Goal: Transaction & Acquisition: Book appointment/travel/reservation

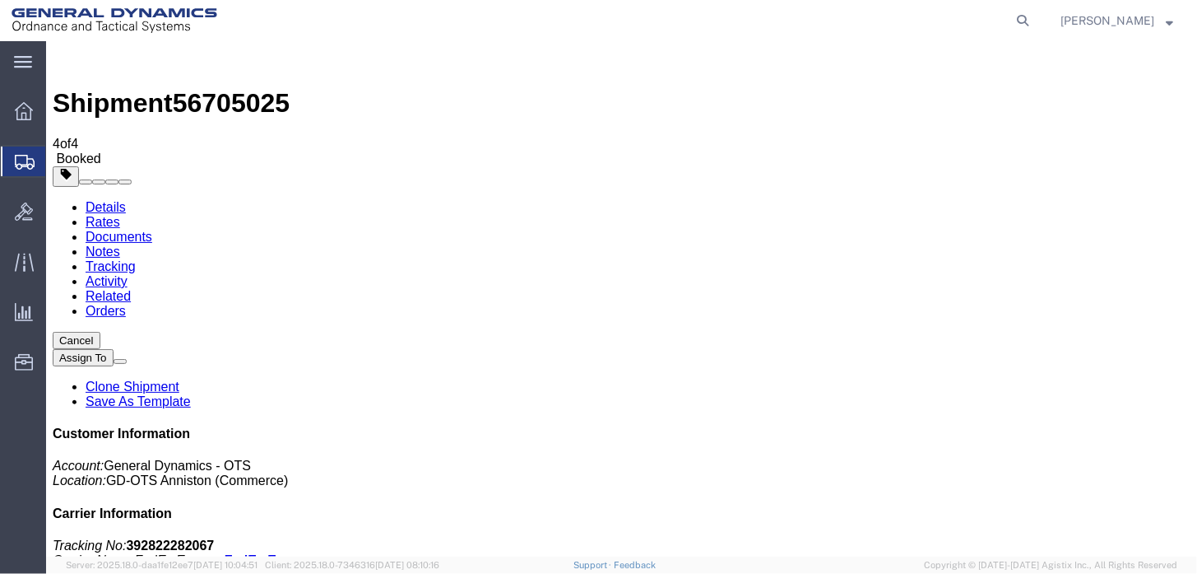
click at [0, 0] on span "Create Shipment" at bounding box center [0, 0] width 0 height 0
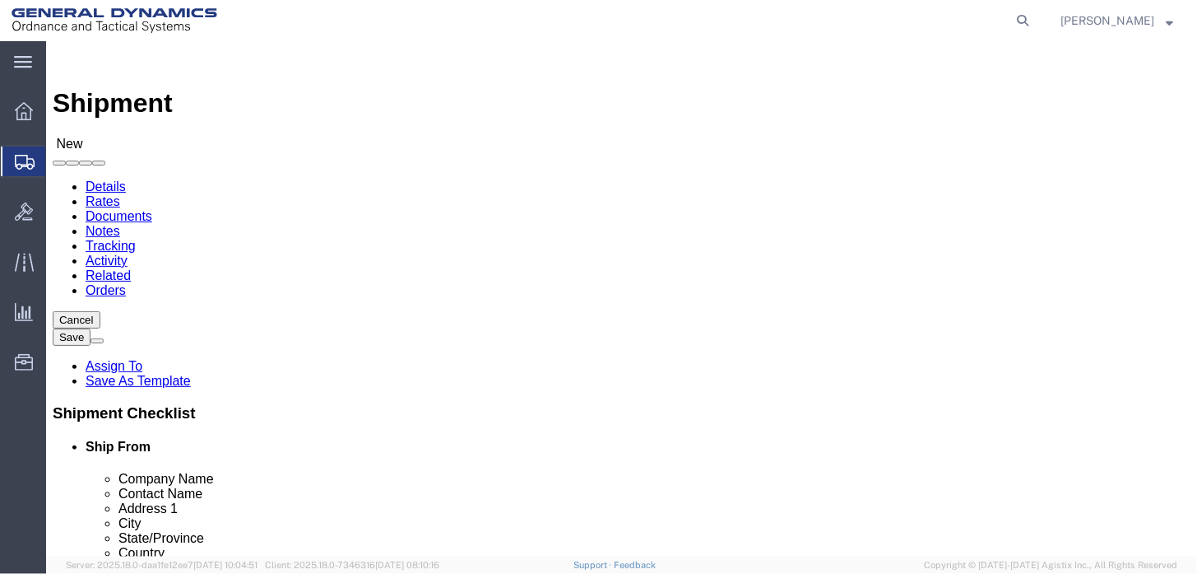
select select "MYPROFILE"
select select "AL"
drag, startPoint x: 593, startPoint y: 284, endPoint x: 597, endPoint y: 297, distance: 13.6
click input "text"
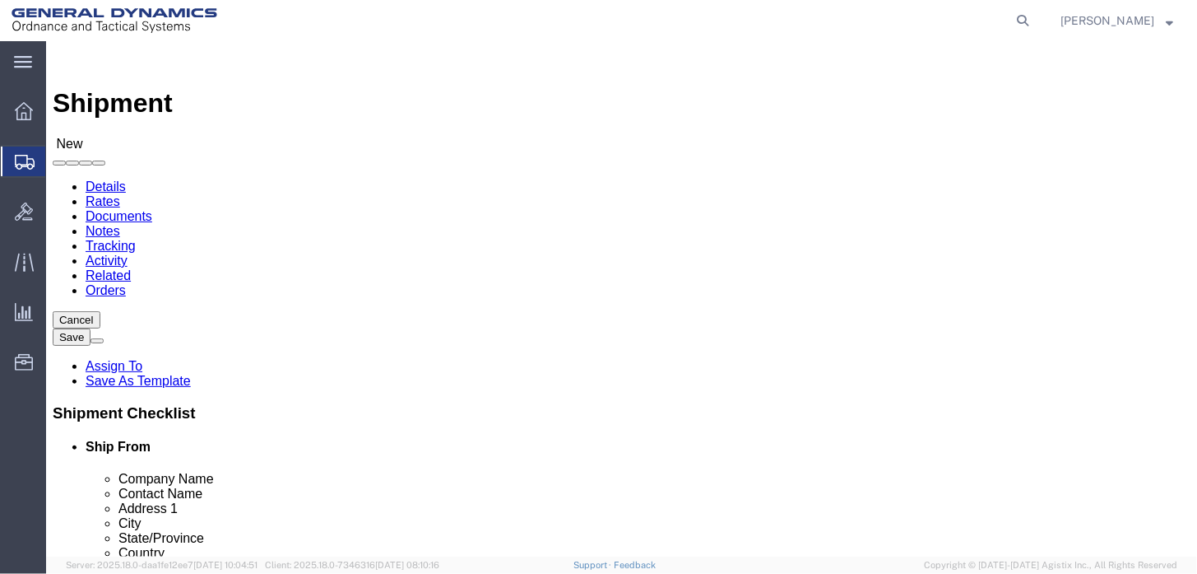
type input "A"
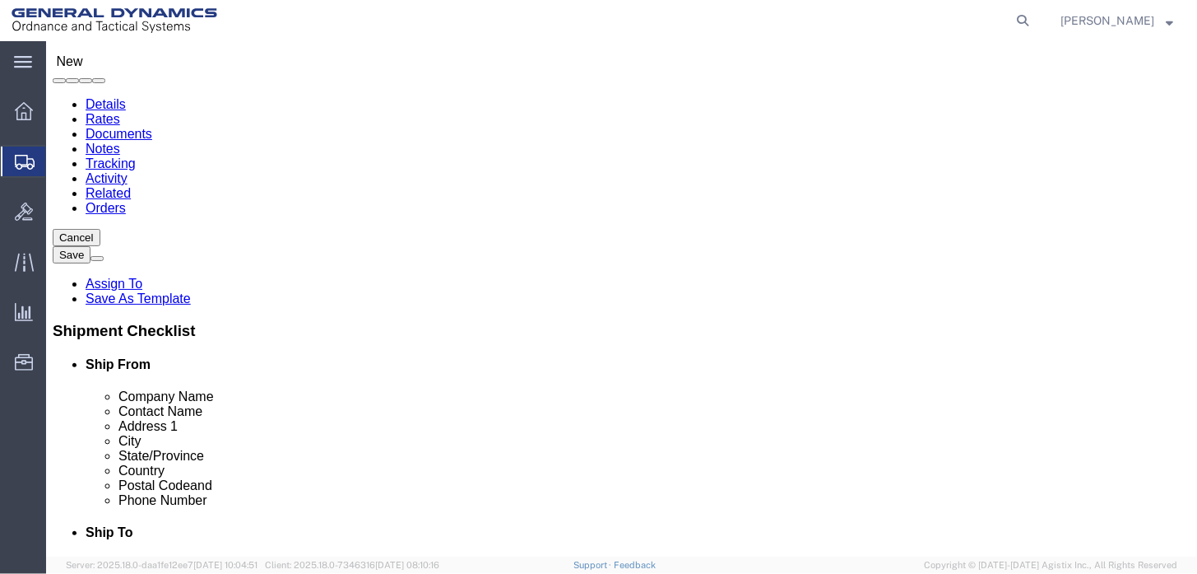
type input "Avaion Precision Casting"
type input "receiving"
click input "text"
type input "1149"
type input "n"
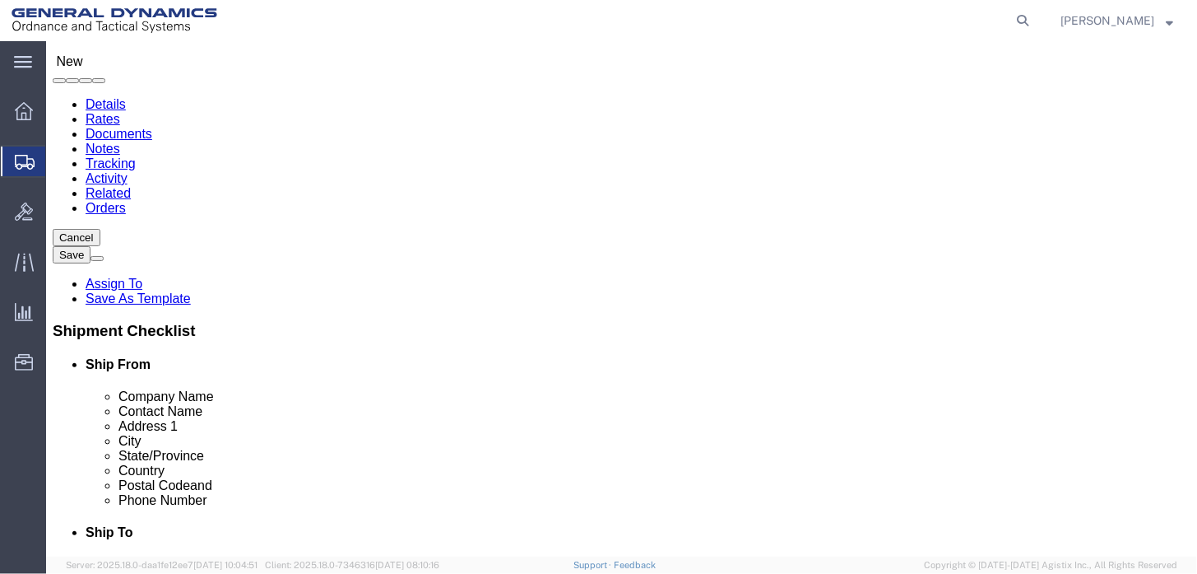
type input "n"
type input "N"
click input "1149"
type input "[STREET_ADDRESS][PERSON_NAME]"
type input "Markesan"
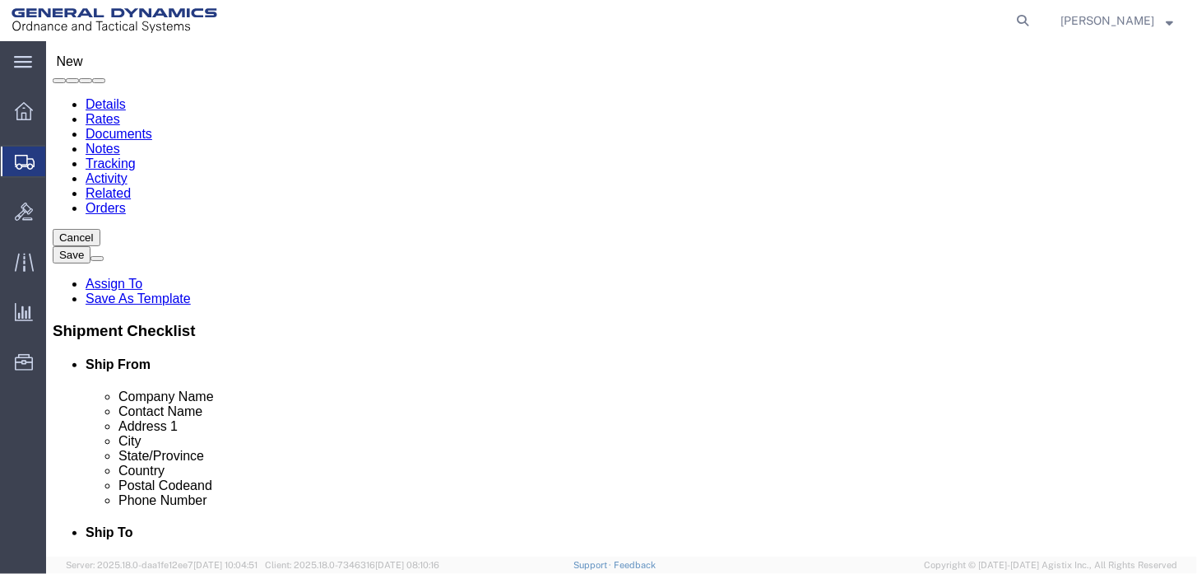
scroll to position [165, 0]
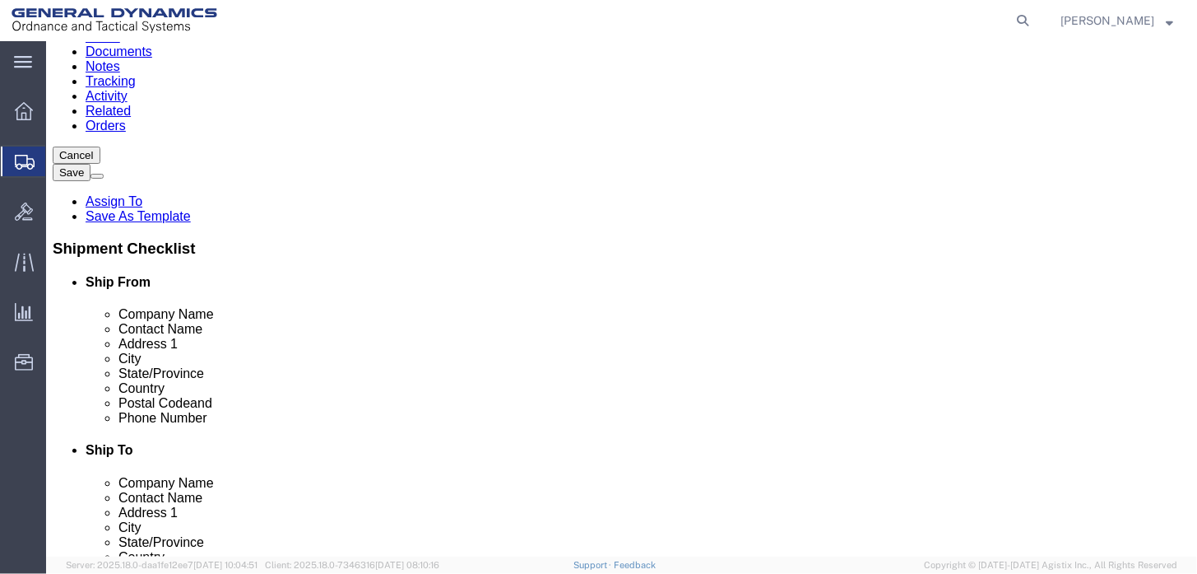
type input "w"
click input "Postal Code"
type input "53946"
click input "text"
type input "[PERSON_NAME][EMAIL_ADDRESS][PERSON_NAME][DOMAIN_NAME]"
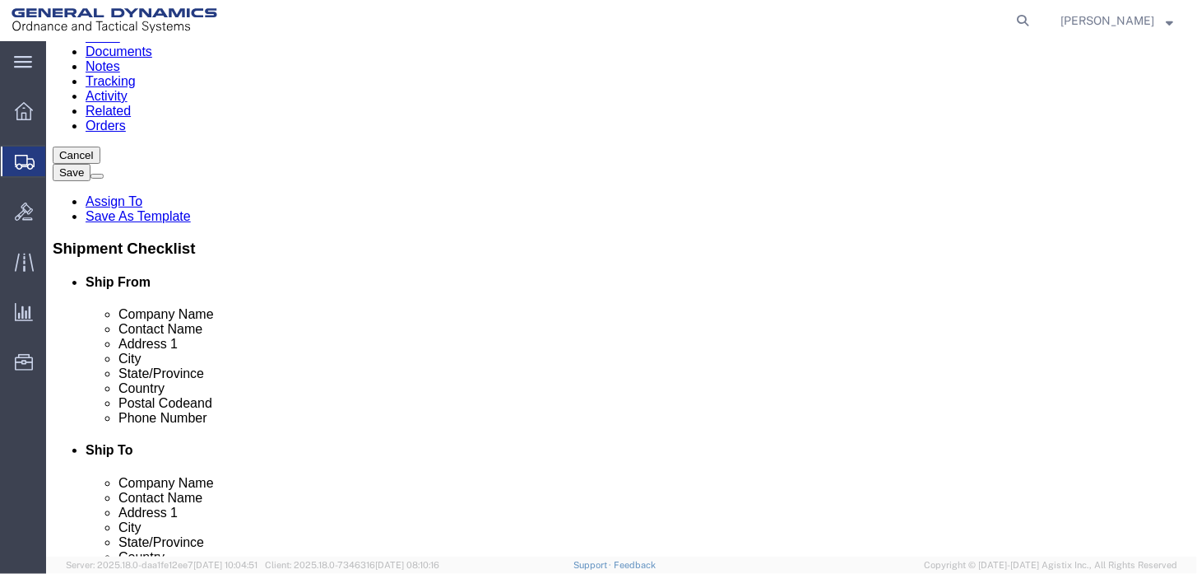
click input "text"
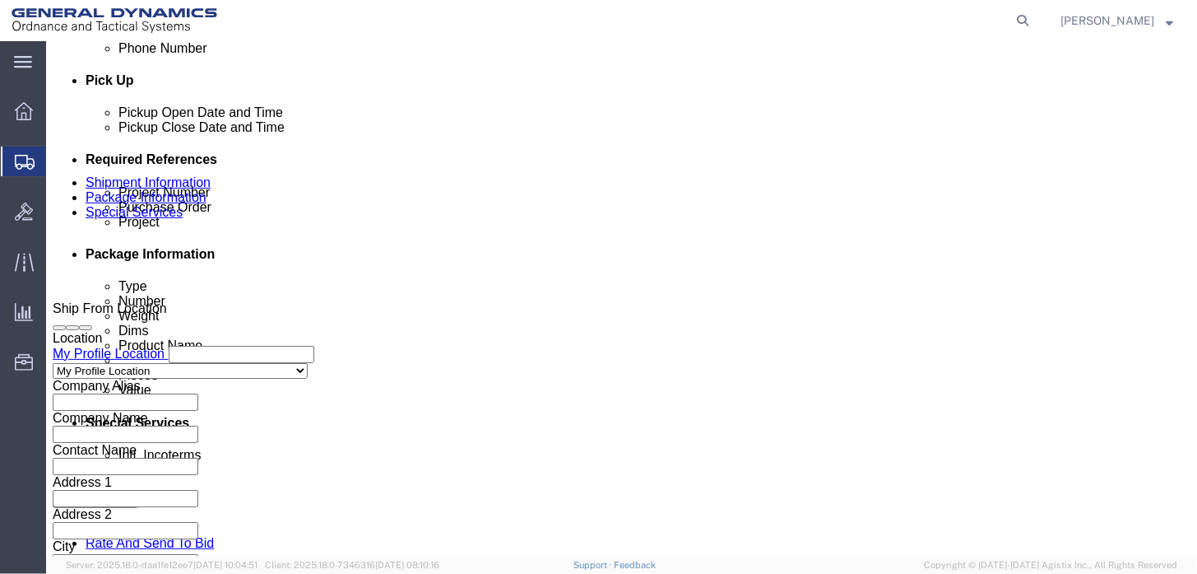
scroll to position [741, 0]
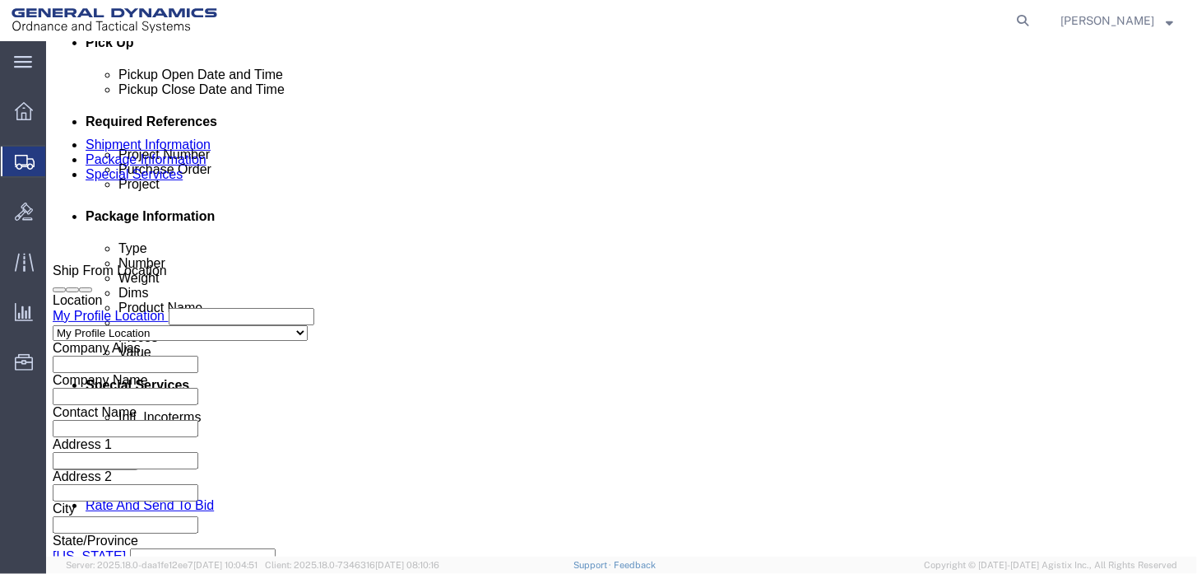
type input "2568351660"
click input "text"
type input "45000018"
type input "c"
type input "CV45154949"
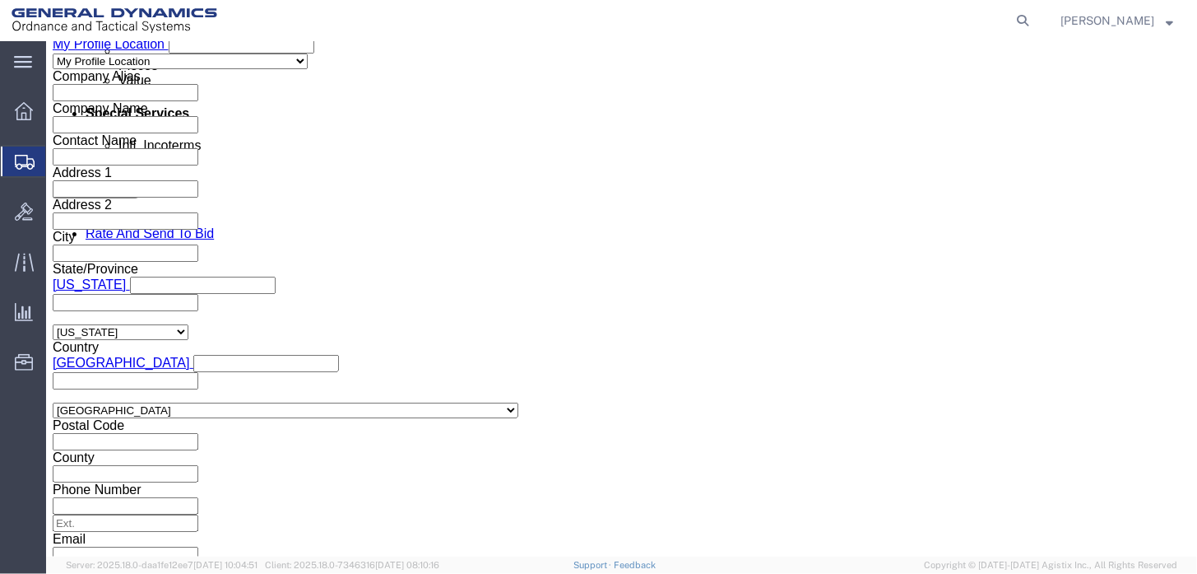
scroll to position [1025, 0]
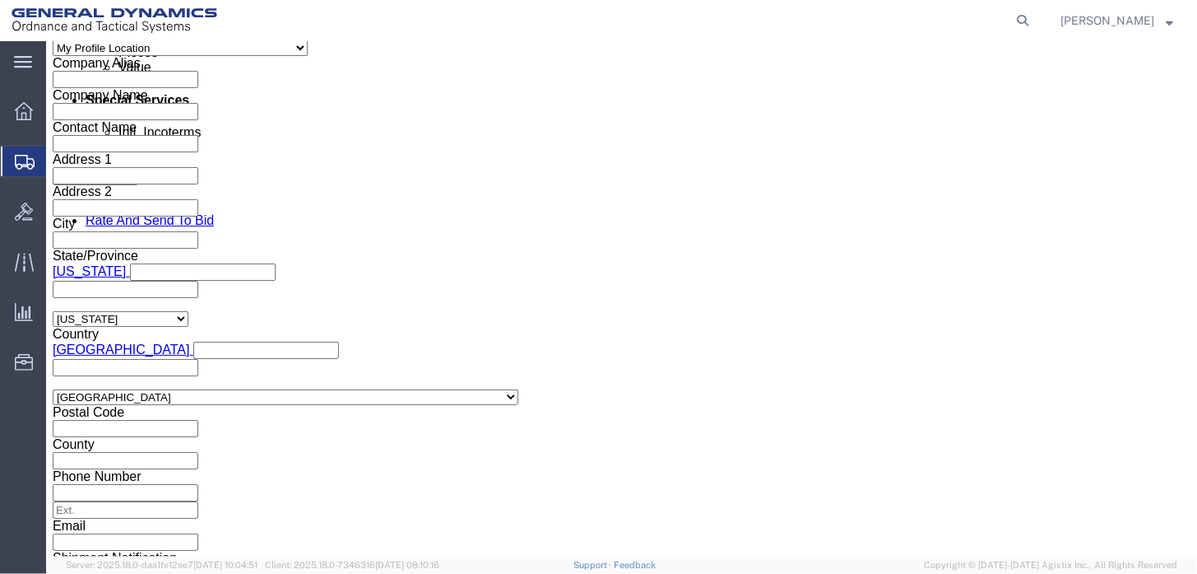
type input "100035888"
click select "Select Air Less than Truckload Multi-Leg Ocean Freight Rail Small Parcel Truckl…"
select select "SMAL"
click select "Select Air Less than Truckload Multi-Leg Ocean Freight Rail Small Parcel Truckl…"
click button "Continue"
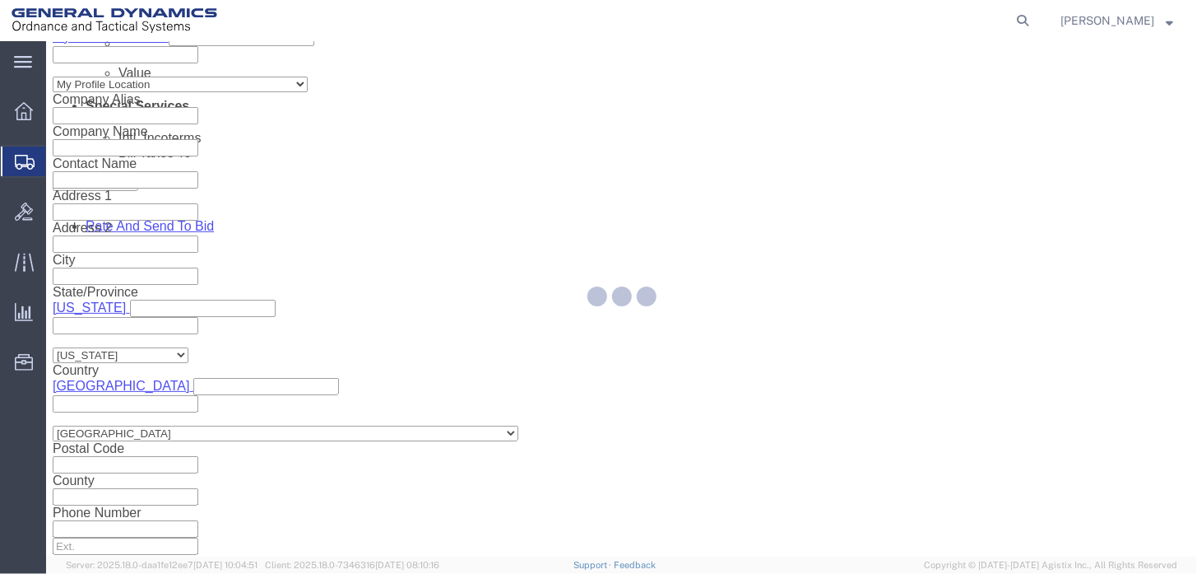
scroll to position [36, 0]
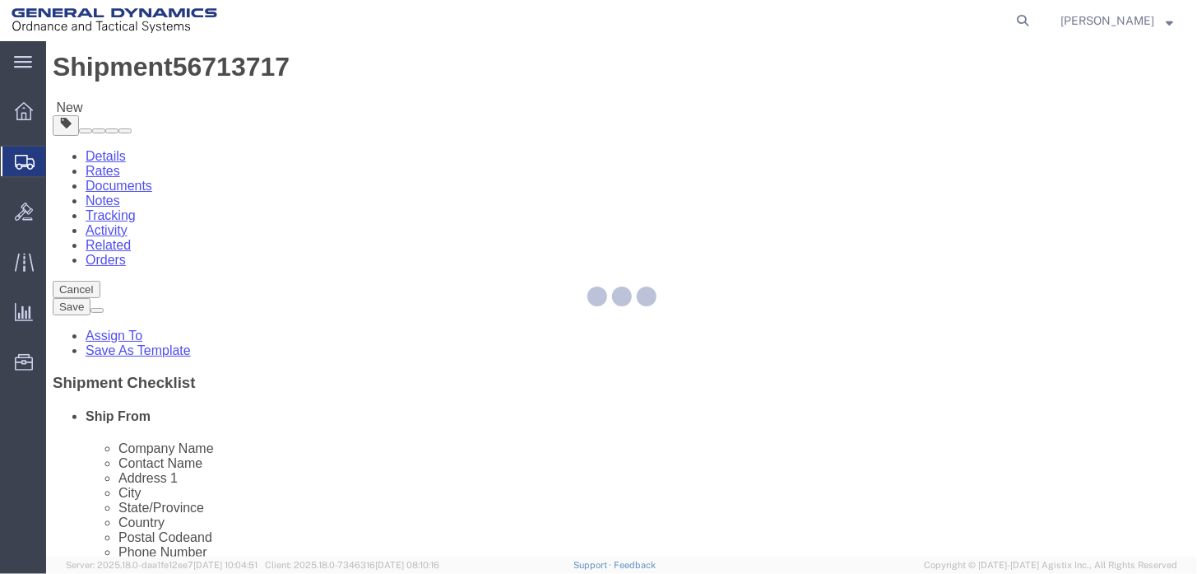
select select "YRPK"
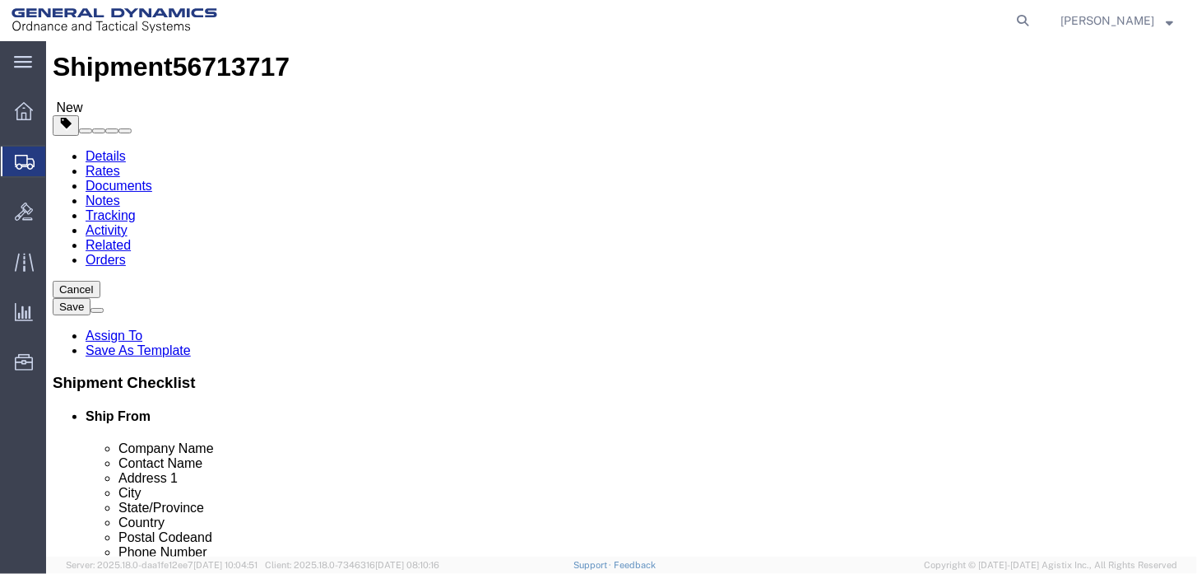
drag, startPoint x: 370, startPoint y: 273, endPoint x: 356, endPoint y: 277, distance: 13.6
click select "Select Envelope Large Box Medium Box PAK Rack Small Box Tube Your Packaging"
drag, startPoint x: 188, startPoint y: 318, endPoint x: 104, endPoint y: 326, distance: 85.2
click div "Number 1"
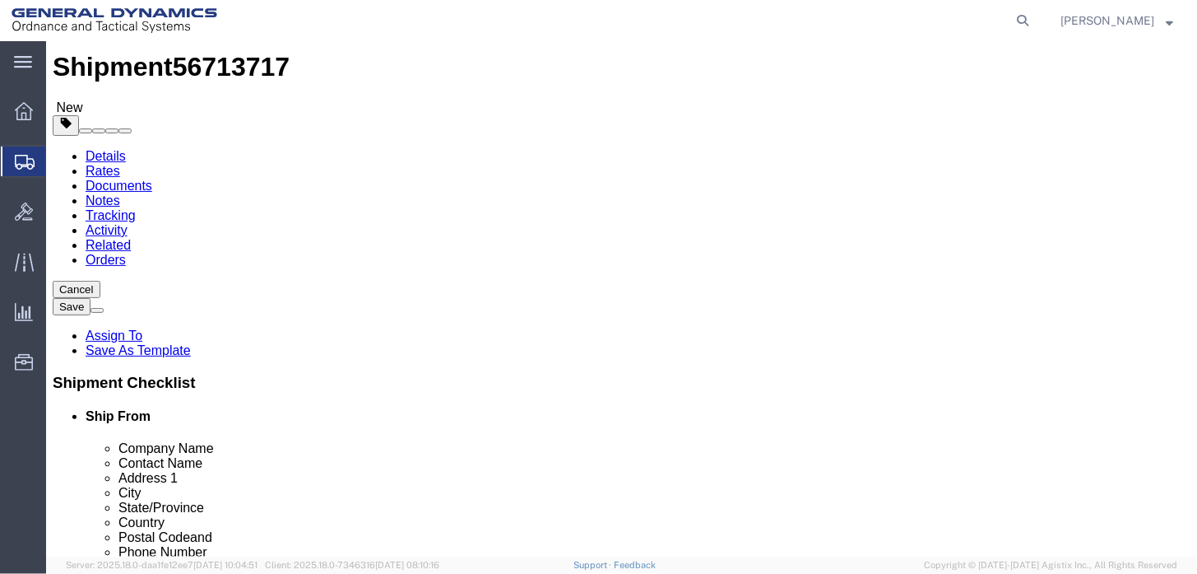
type input "4"
click input "text"
type input "9"
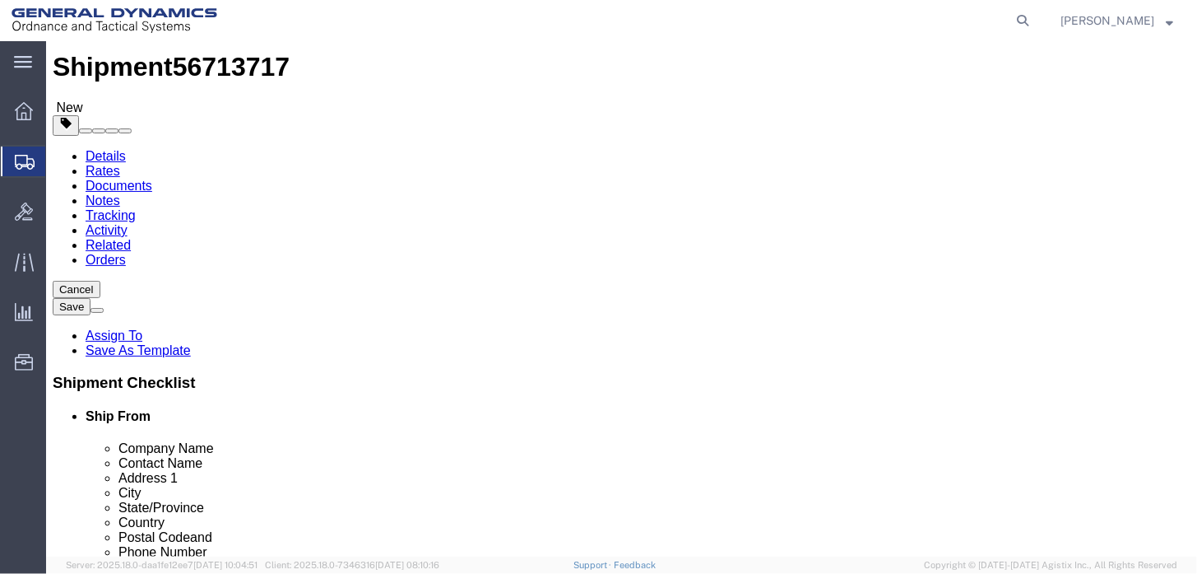
drag, startPoint x: 204, startPoint y: 381, endPoint x: 119, endPoint y: 387, distance: 85.8
click div "Package Type Select Envelope Large Box Medium Box PAK Rack Small Box Tube Your …"
type input "140"
click link "Add Content"
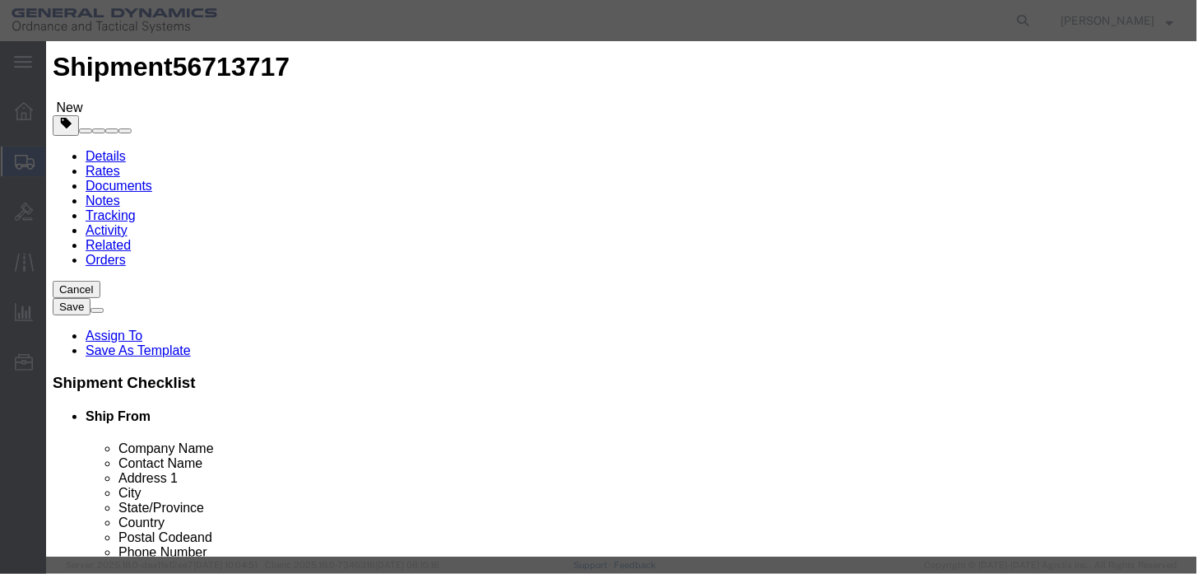
click input "text"
type input "closure"
drag, startPoint x: 314, startPoint y: 155, endPoint x: 234, endPoint y: 165, distance: 80.5
click div "Pieces 0 Select Bag Barrels 100Board Feet Bottle Box Blister Pack Carats Can Ca…"
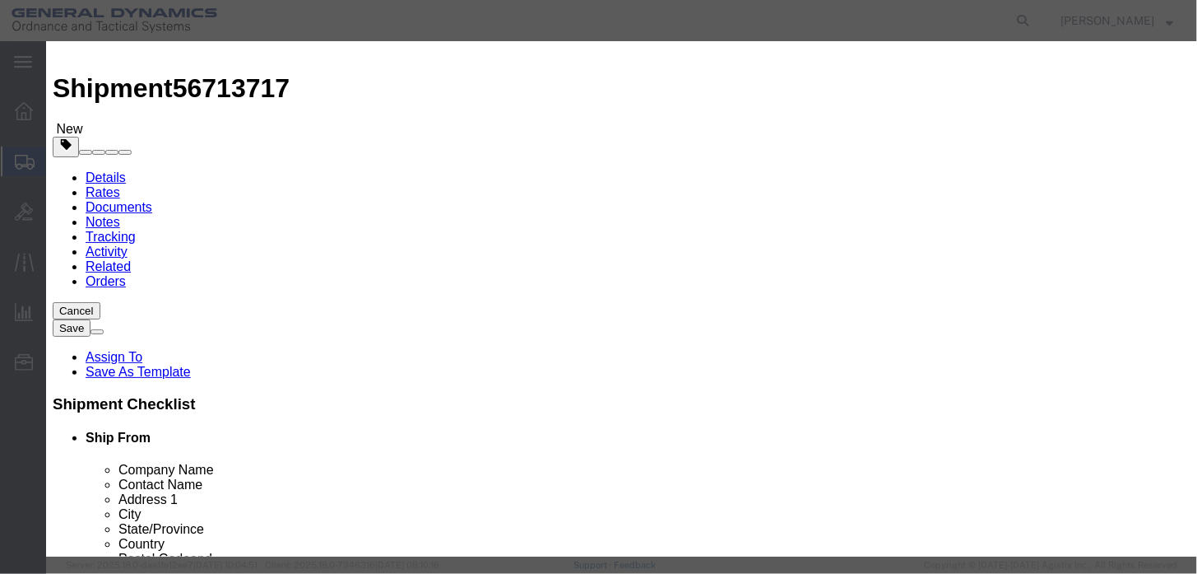
scroll to position [0, 0]
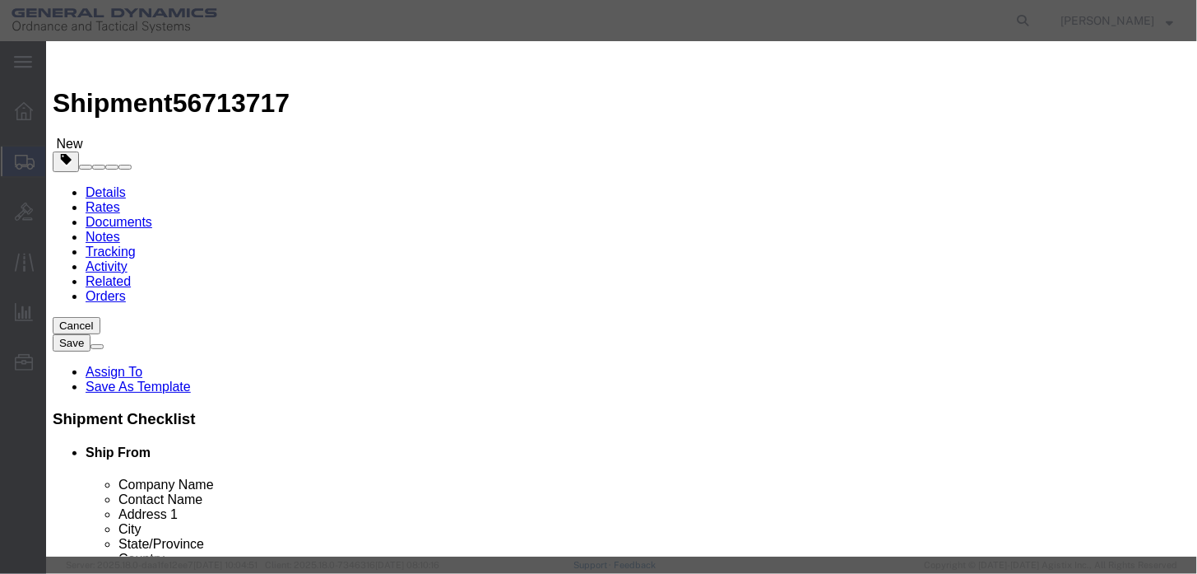
type input "212"
click input "text"
click input "1q"
type input "1"
select select "USD"
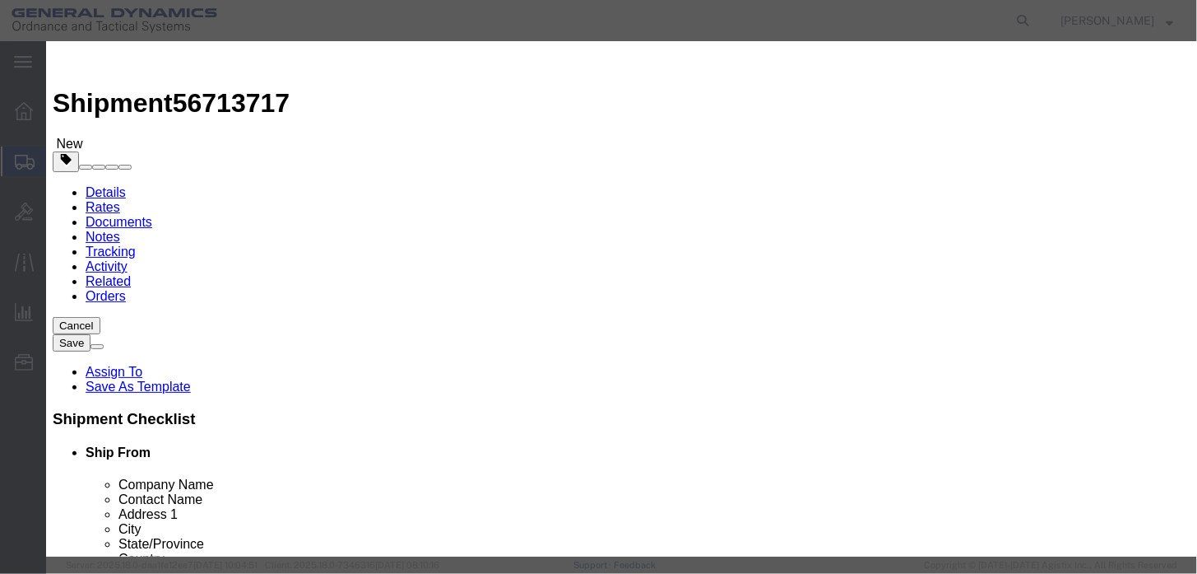
click button "Save & Close"
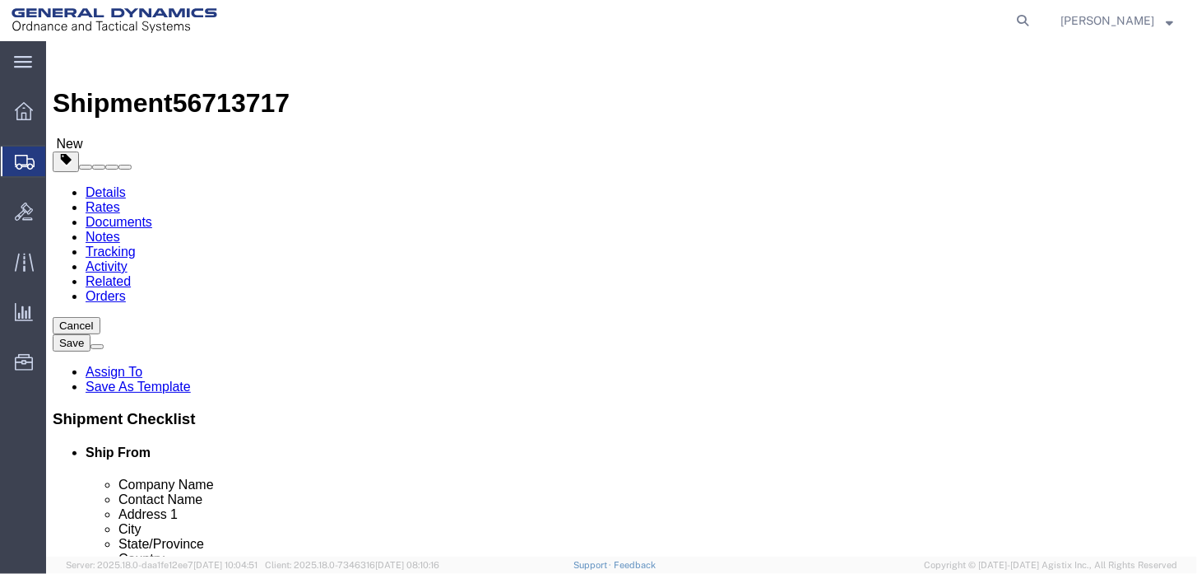
click div "Rate Shipment Send To Bid Rate And Send To Bid"
drag, startPoint x: 916, startPoint y: 472, endPoint x: 919, endPoint y: 482, distance: 10.4
click button "Rate Shipment"
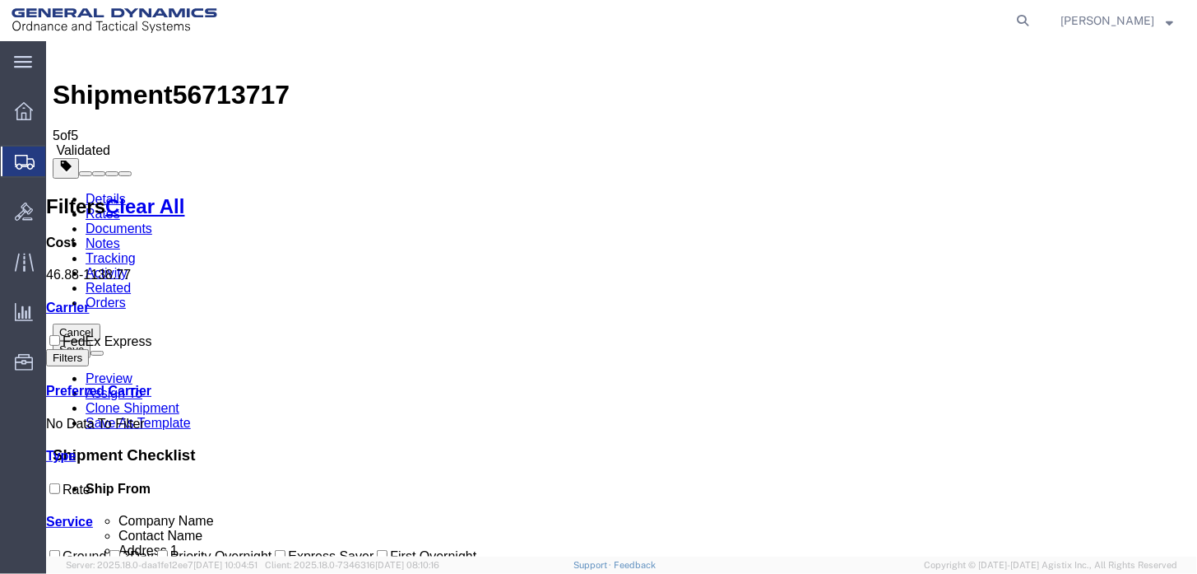
click at [125, 191] on link "Details" at bounding box center [105, 198] width 40 height 14
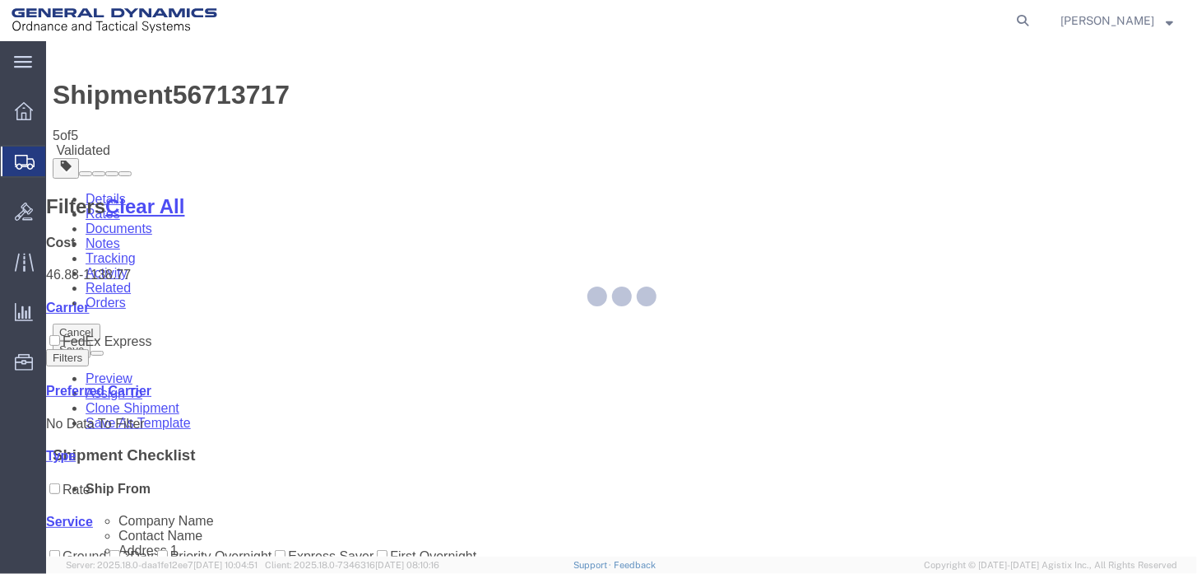
select select "318"
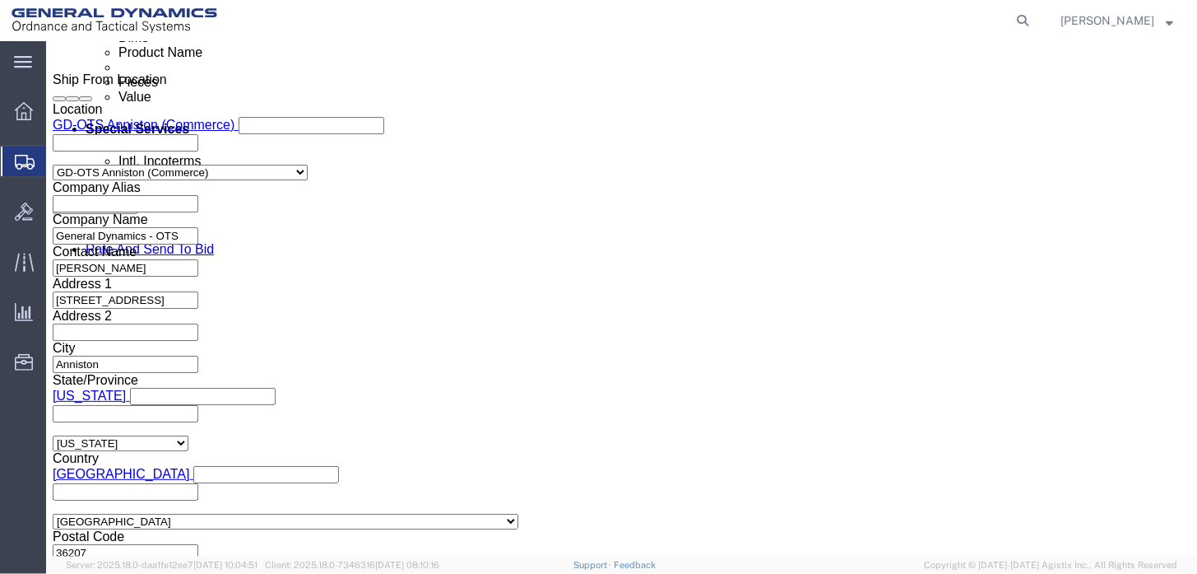
scroll to position [1025, 0]
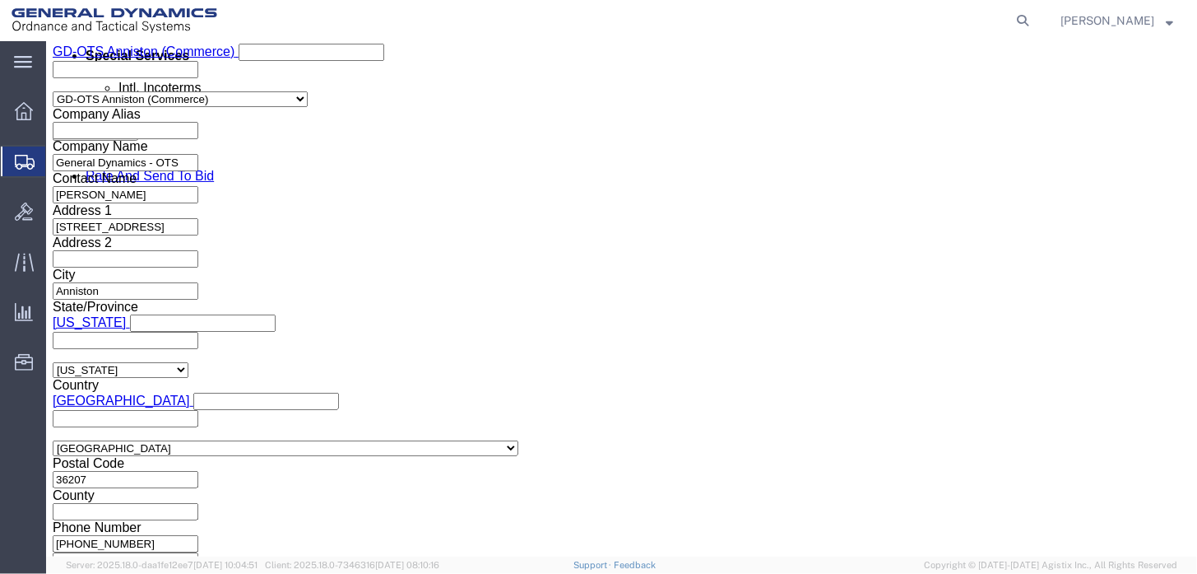
drag, startPoint x: 775, startPoint y: 453, endPoint x: 755, endPoint y: 443, distance: 23.2
click button "Continue"
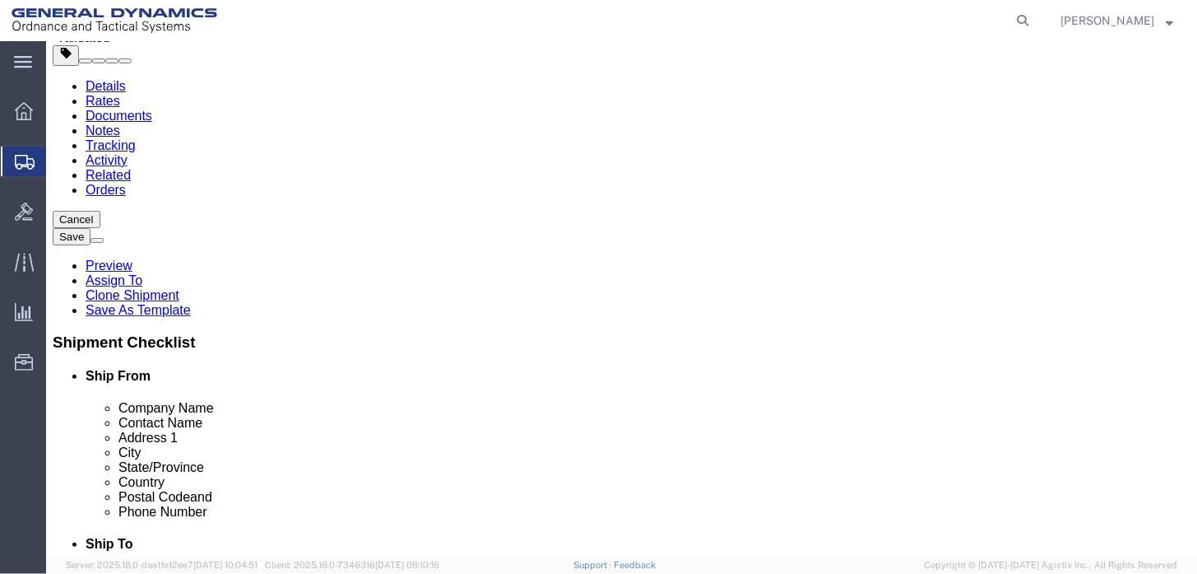
click button "Rate Shipment"
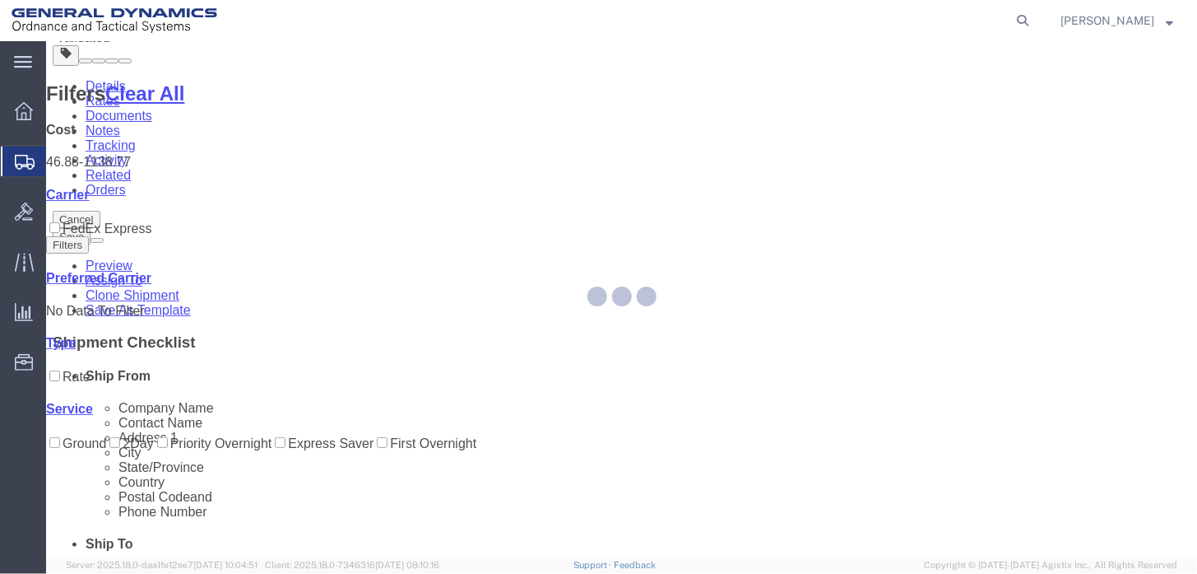
scroll to position [0, 0]
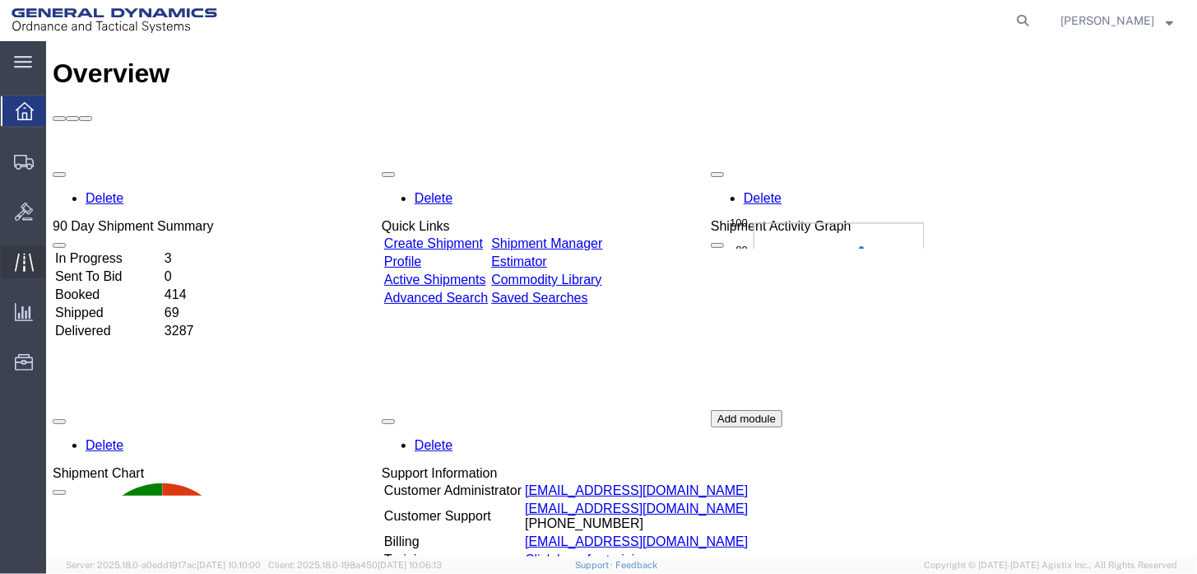
click at [25, 256] on icon at bounding box center [24, 262] width 19 height 19
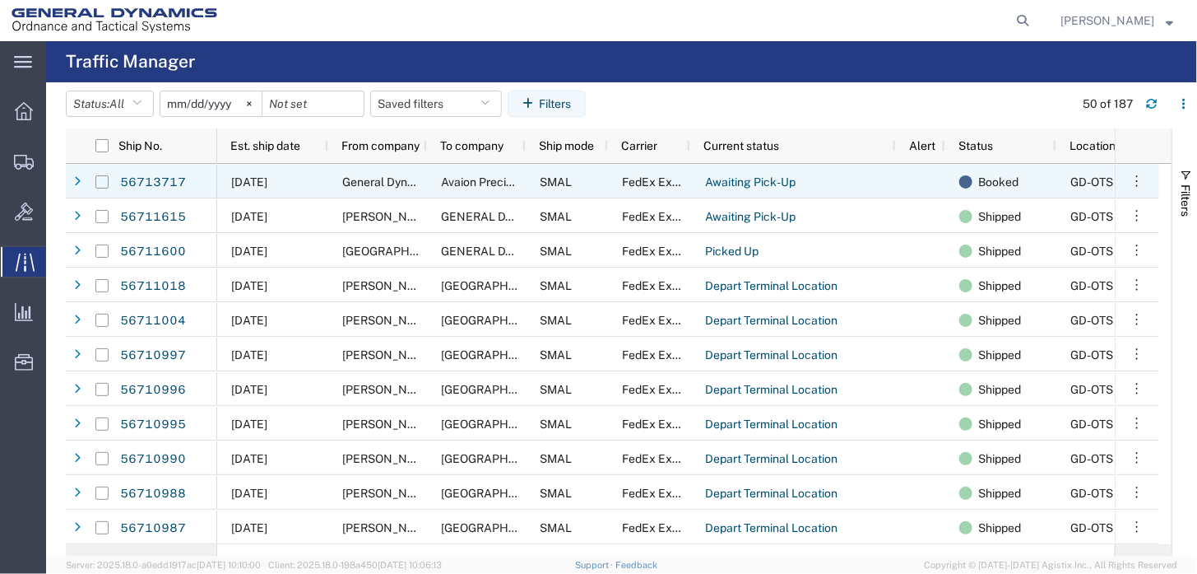
click at [100, 181] on input "Press Space to toggle row selection (unchecked)" at bounding box center [101, 181] width 13 height 13
checkbox input "true"
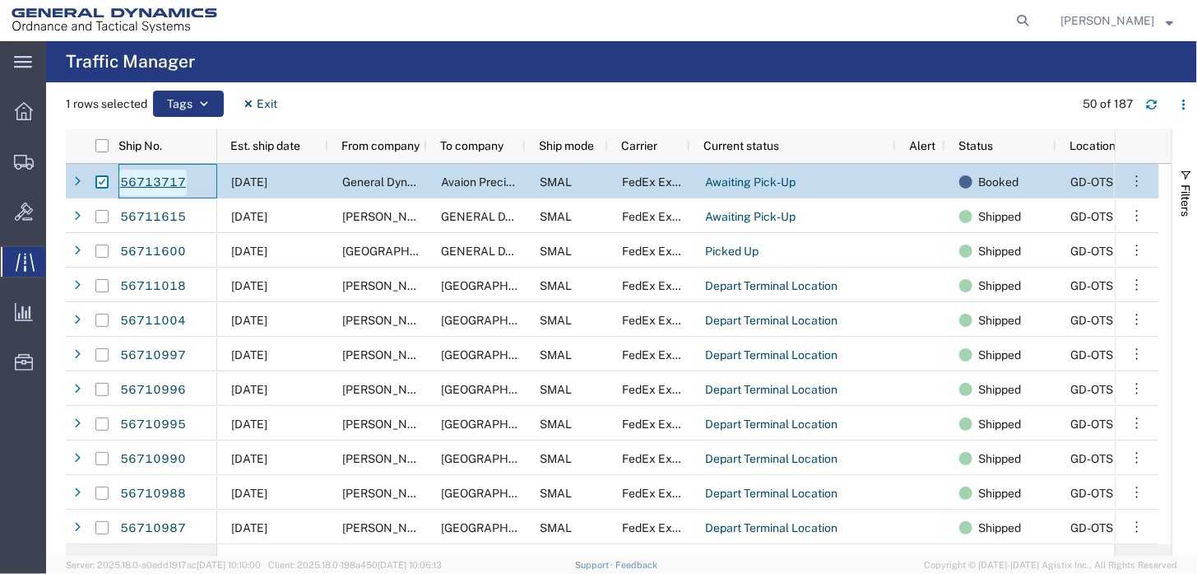
drag, startPoint x: 176, startPoint y: 181, endPoint x: 158, endPoint y: 181, distance: 18.1
click at [158, 181] on link "56713717" at bounding box center [152, 183] width 67 height 26
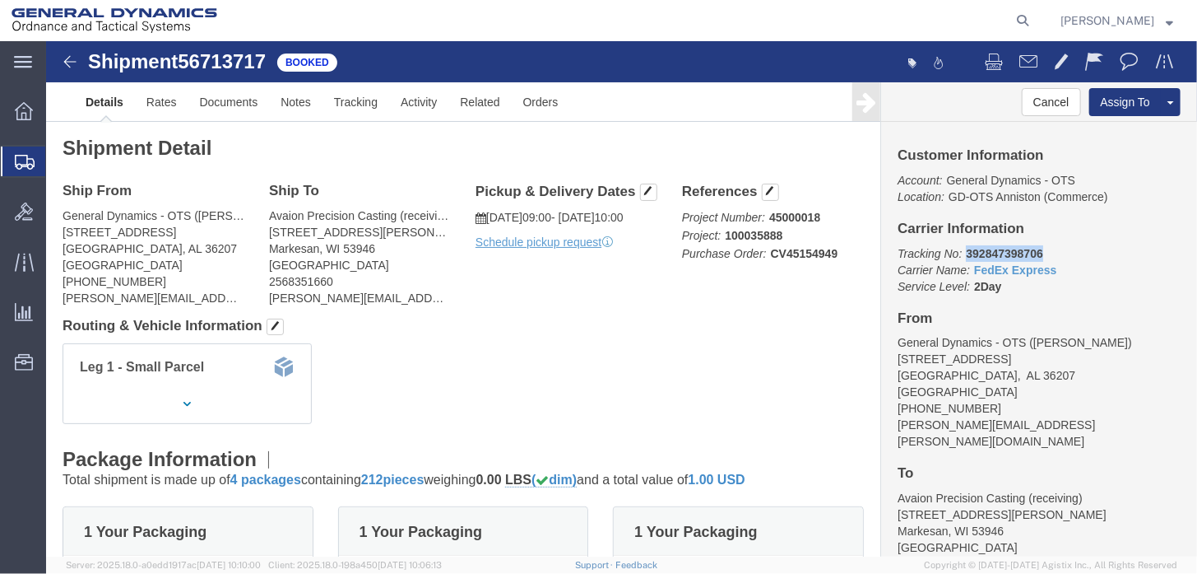
drag, startPoint x: 913, startPoint y: 211, endPoint x: 992, endPoint y: 209, distance: 79.0
click p "Tracking No: 392847398706 Carrier Name: FedEx Express FedEx Express Service Lev…"
copy b "392847398706"
